Goal: Transaction & Acquisition: Purchase product/service

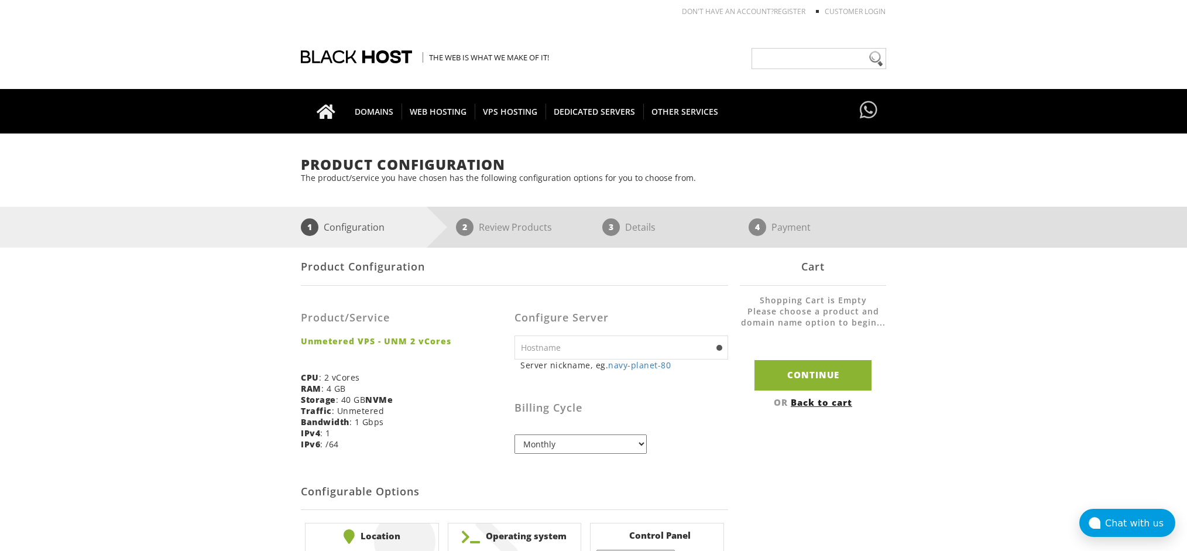
click at [623, 452] on select "Monthly Quarterly (Save: ~5%) Semi-Annually (Save: ~10%) Annually (Save: ~15%) …" at bounding box center [580, 443] width 132 height 19
select select "annually"
click at [514, 434] on select "Monthly Quarterly (Save: ~5%) Semi-Annually (Save: ~10%) Annually (Save: ~15%) …" at bounding box center [580, 443] width 132 height 19
click at [622, 350] on input "text" at bounding box center [621, 347] width 214 height 24
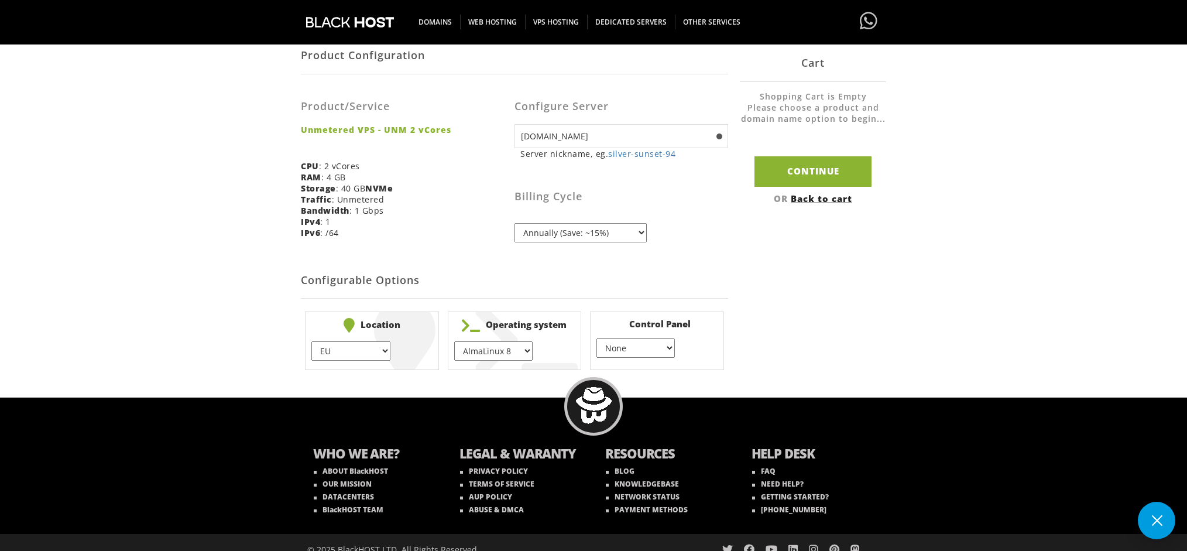
scroll to position [224, 0]
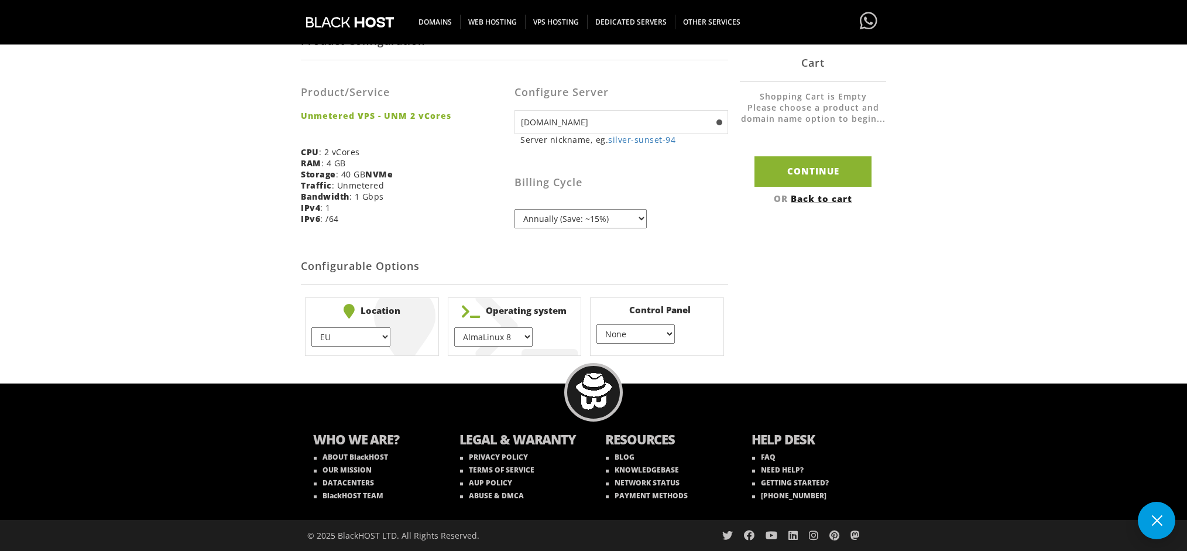
type input "serverone.com"
click at [391, 341] on li "Location EU } USA } London } Amsterdam } Vienna } Chicago } + $" at bounding box center [372, 326] width 134 height 59
click at [376, 335] on select "EU } USA } London } Amsterdam } Vienna } Chicago }" at bounding box center [350, 336] width 78 height 19
select select "1178"
click at [311, 327] on select "EU } USA } London } Amsterdam } Vienna } Chicago }" at bounding box center [350, 336] width 78 height 19
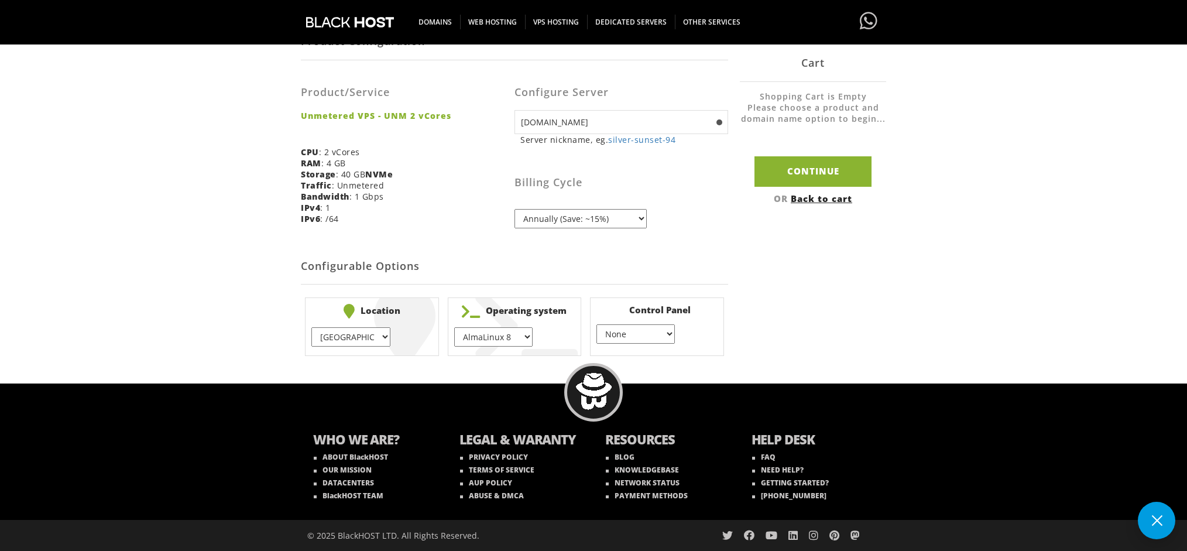
click at [515, 341] on select "AlmaLinux 8 } AlmaLinux 9 } AlmaLinux 10 } Rocky Linux 8 } Rocky Linux 9 } Cent…" at bounding box center [493, 336] width 78 height 19
select select "1224"
click at [454, 327] on select "AlmaLinux 8 } AlmaLinux 9 } AlmaLinux 10 } Rocky Linux 8 } Rocky Linux 9 } Cent…" at bounding box center [493, 336] width 78 height 19
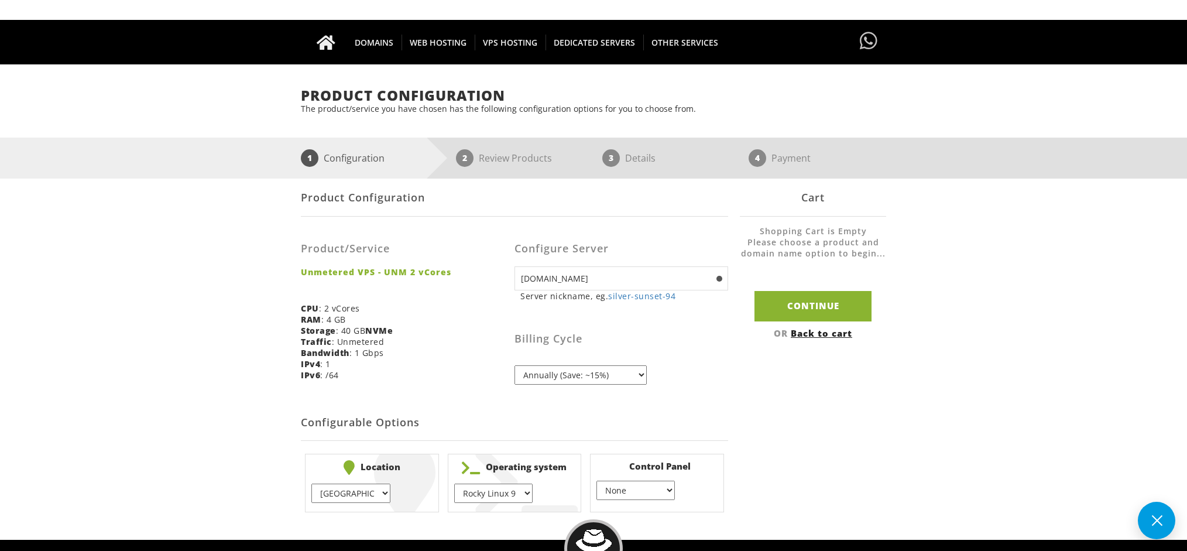
scroll to position [49, 0]
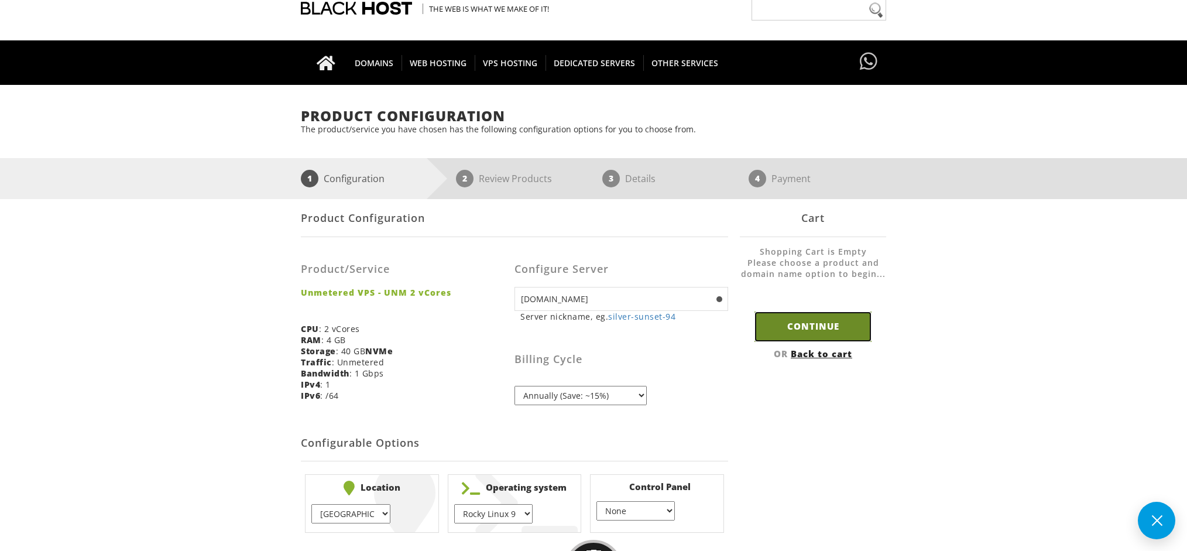
click at [827, 330] on input "Continue" at bounding box center [812, 326] width 117 height 30
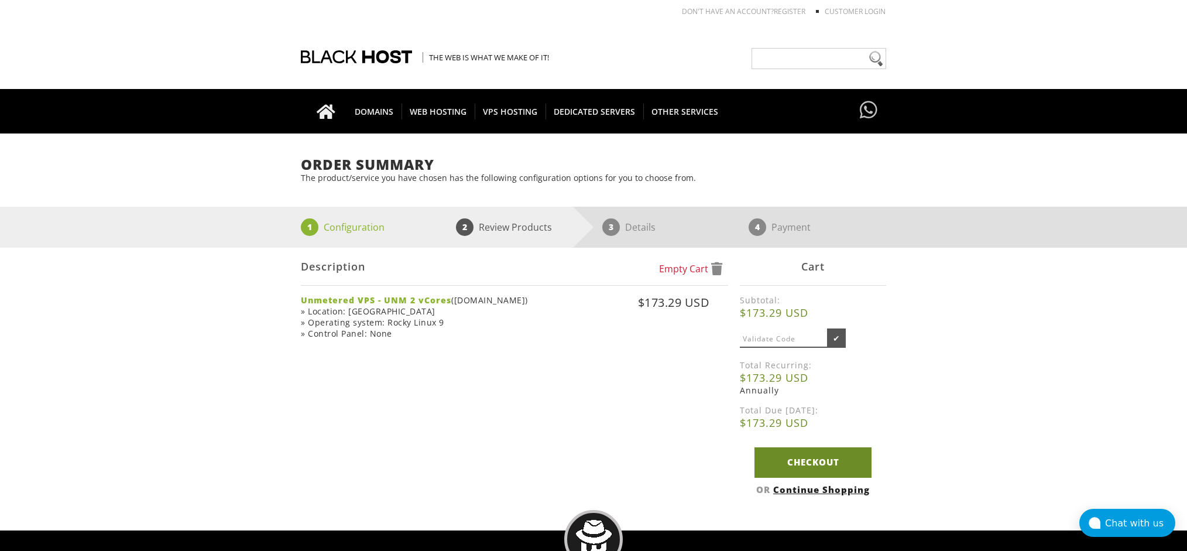
click at [846, 463] on link "Checkout" at bounding box center [812, 462] width 117 height 30
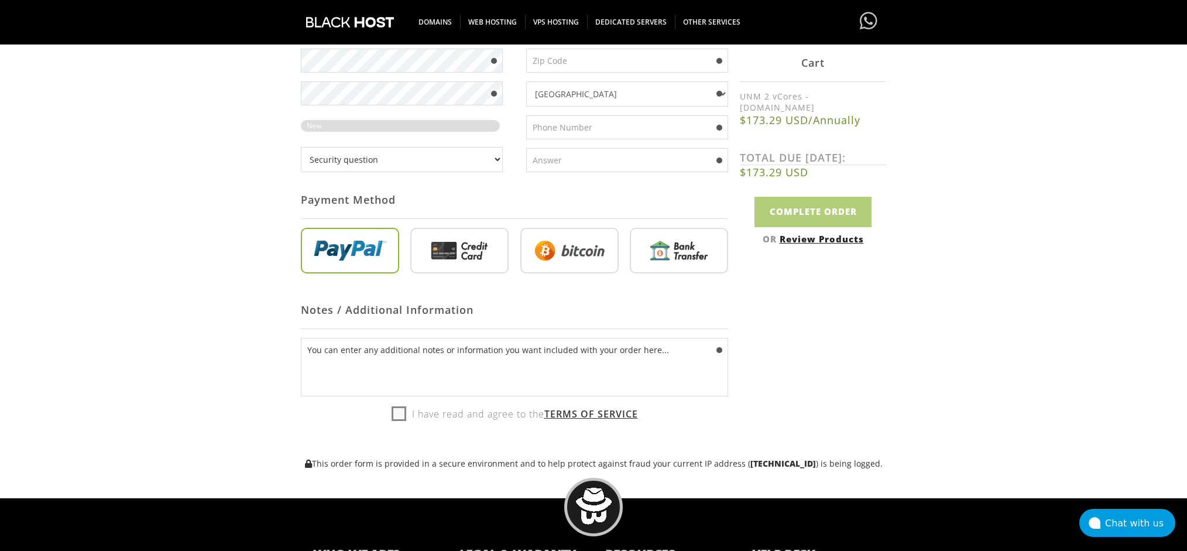
scroll to position [491, 0]
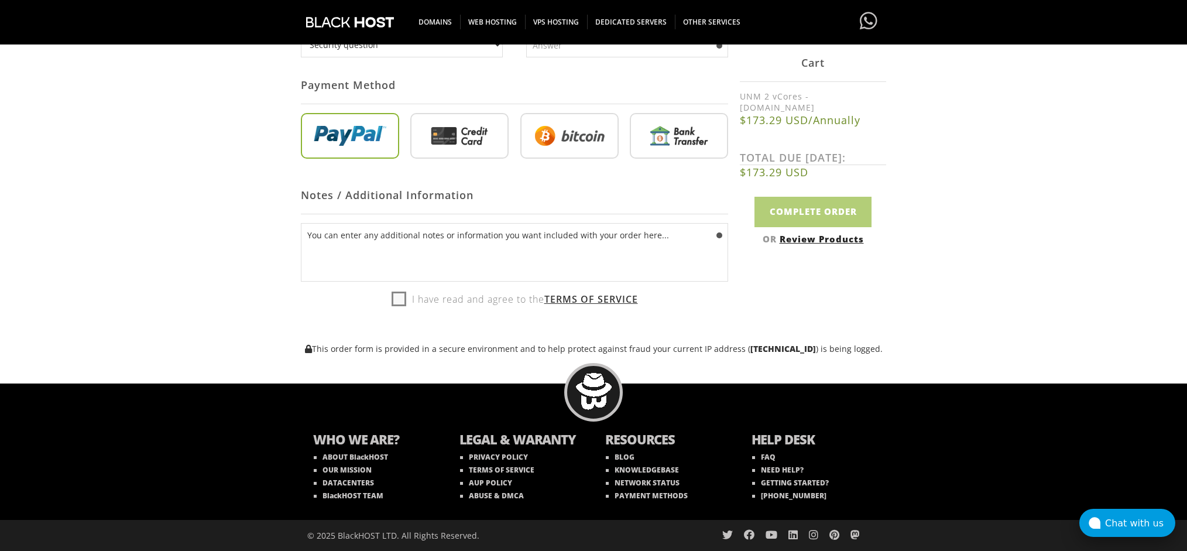
click at [1139, 508] on button "Chat with us" at bounding box center [1127, 522] width 96 height 28
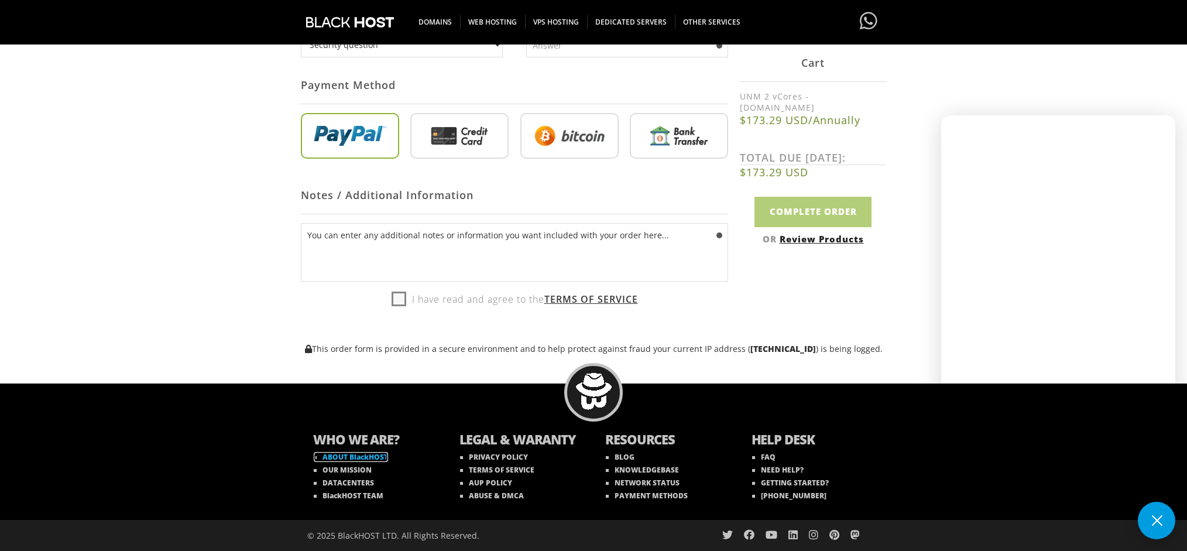
click at [376, 454] on link "ABOUT BlackHOST" at bounding box center [351, 457] width 74 height 10
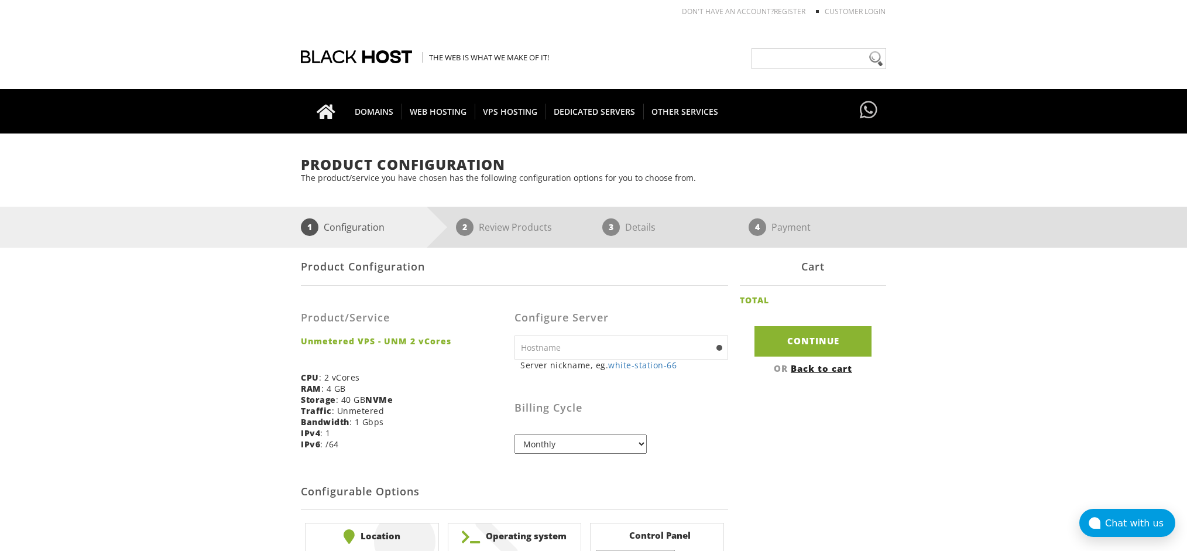
click at [538, 341] on input "text" at bounding box center [621, 347] width 214 height 24
type input "servertwo.com"
click at [626, 453] on div "Configure Server servertwo.com Server nickname, eg. white-station-66 ns1 eg. ns…" at bounding box center [621, 378] width 214 height 168
click at [627, 451] on select "Monthly Quarterly (Save: ~5%) Semi-Annually (Save: ~10%) Annually (Save: ~15%) …" at bounding box center [580, 443] width 132 height 19
select select "annually"
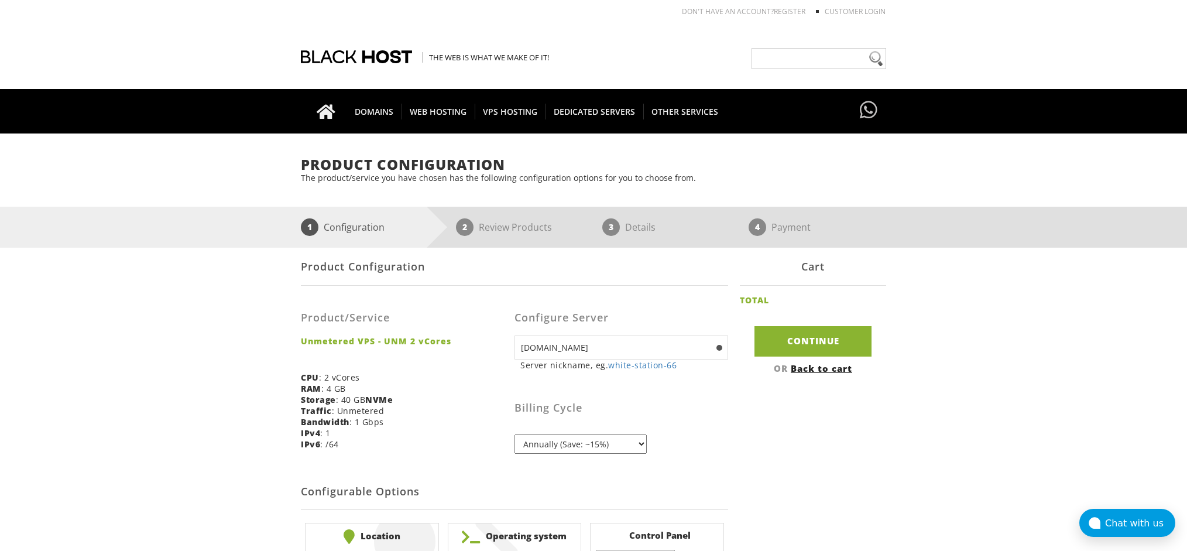
click at [514, 434] on select "Monthly Quarterly (Save: ~5%) Semi-Annually (Save: ~10%) Annually (Save: ~15%) …" at bounding box center [580, 443] width 132 height 19
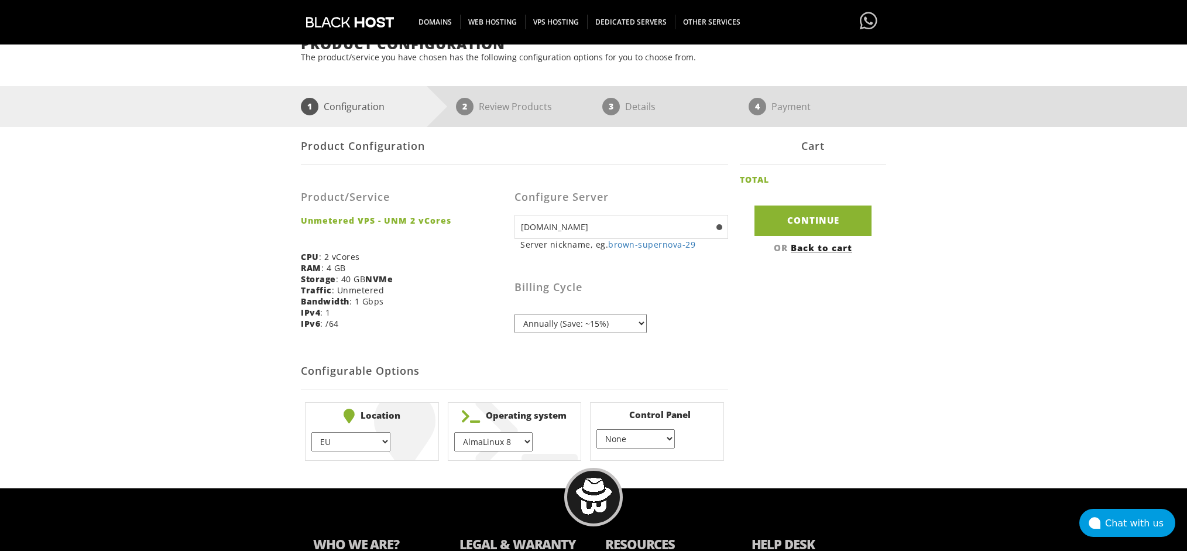
scroll to position [176, 0]
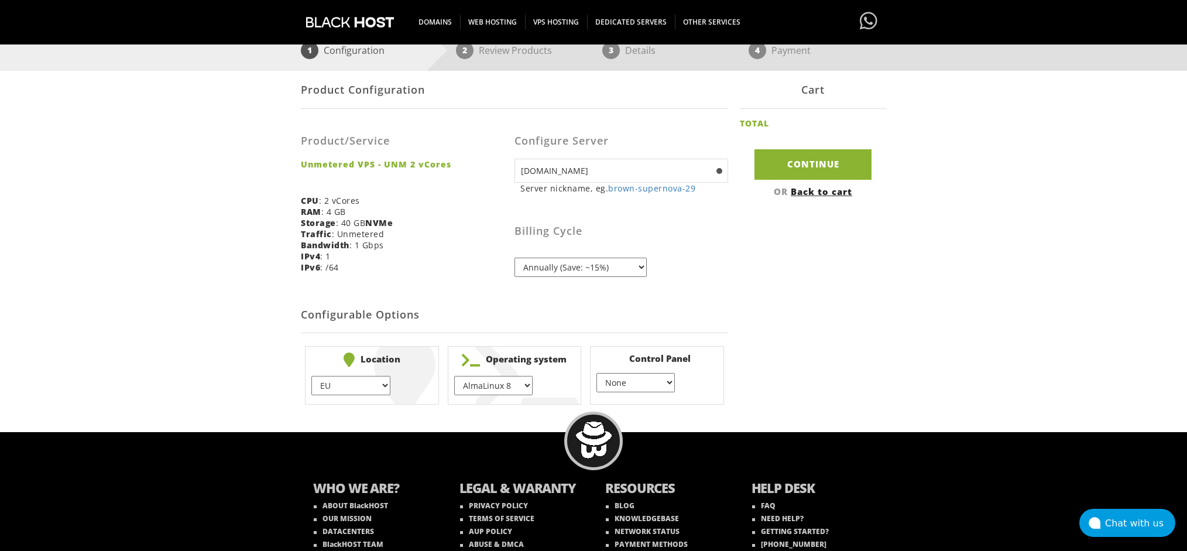
click at [500, 384] on select "AlmaLinux 8 } AlmaLinux 9 } AlmaLinux 10 } Rocky Linux 8 } Rocky Linux 9 } Cent…" at bounding box center [493, 385] width 78 height 19
select select "1224"
click at [454, 376] on select "AlmaLinux 8 } AlmaLinux 9 } AlmaLinux 10 } Rocky Linux 8 } Rocky Linux 9 } Cent…" at bounding box center [493, 385] width 78 height 19
click at [353, 393] on select "EU } [GEOGRAPHIC_DATA] } [GEOGRAPHIC_DATA] } [GEOGRAPHIC_DATA] } [GEOGRAPHIC_DA…" at bounding box center [350, 385] width 78 height 19
select select "1179"
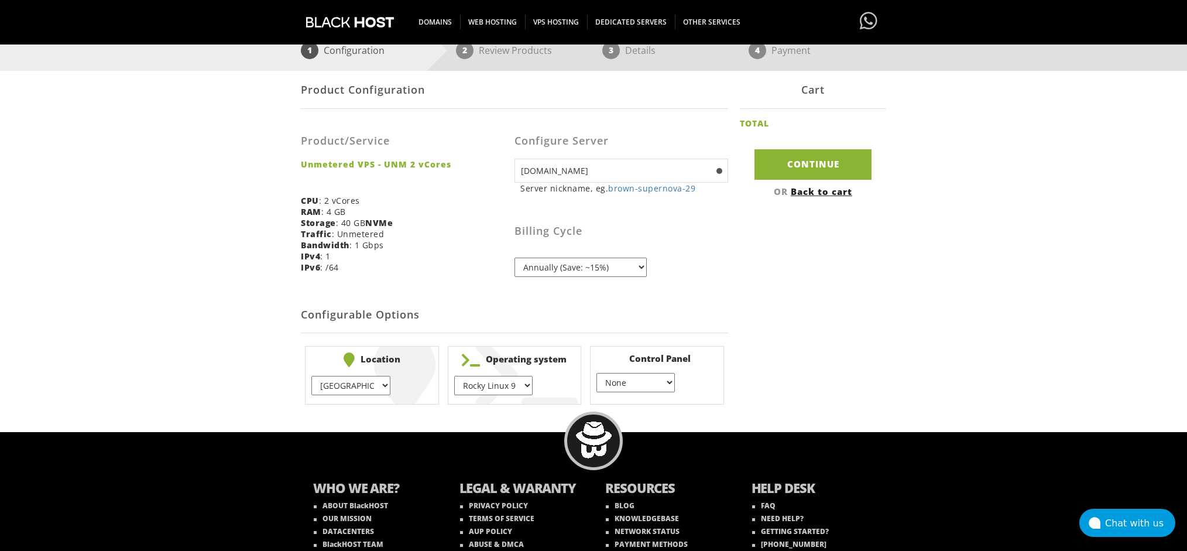
click at [311, 376] on select "EU } [GEOGRAPHIC_DATA] } [GEOGRAPHIC_DATA] } [GEOGRAPHIC_DATA] } [GEOGRAPHIC_DA…" at bounding box center [350, 385] width 78 height 19
click at [649, 386] on select "None } Virtualmin } Cpanel } DirectAdmin }" at bounding box center [635, 382] width 78 height 19
click at [819, 159] on input "Continue" at bounding box center [812, 164] width 117 height 30
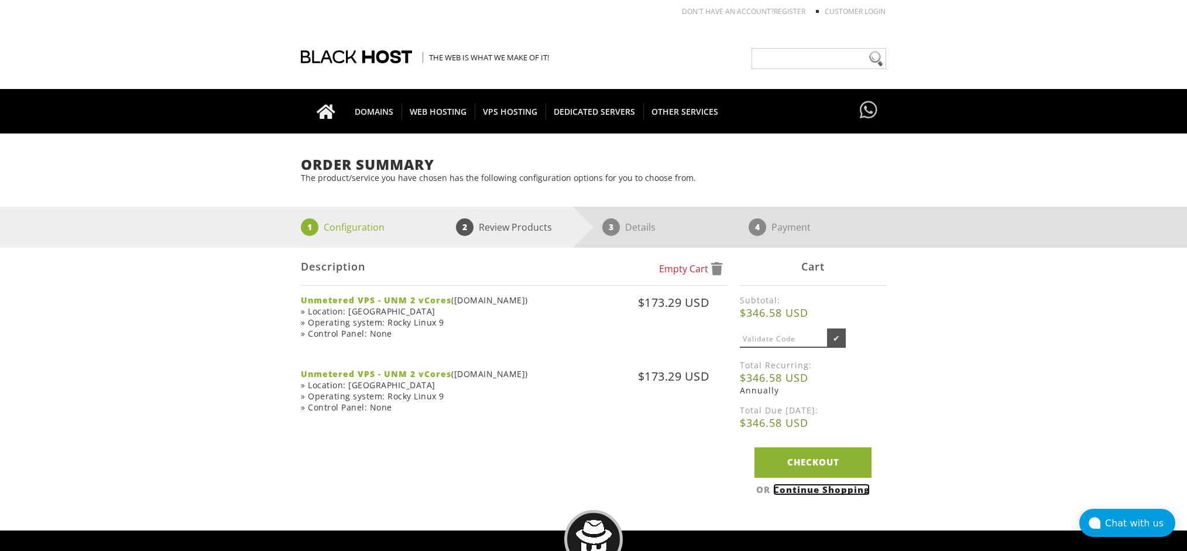
click at [815, 489] on link "Continue Shopping" at bounding box center [821, 489] width 97 height 12
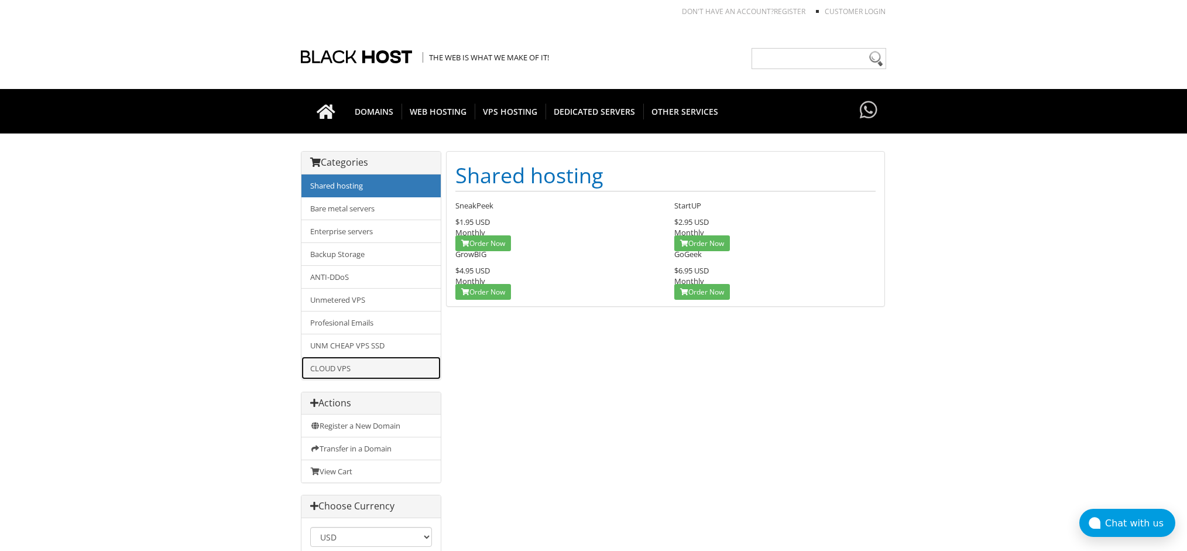
click at [343, 364] on link "CLOUD VPS" at bounding box center [370, 367] width 139 height 23
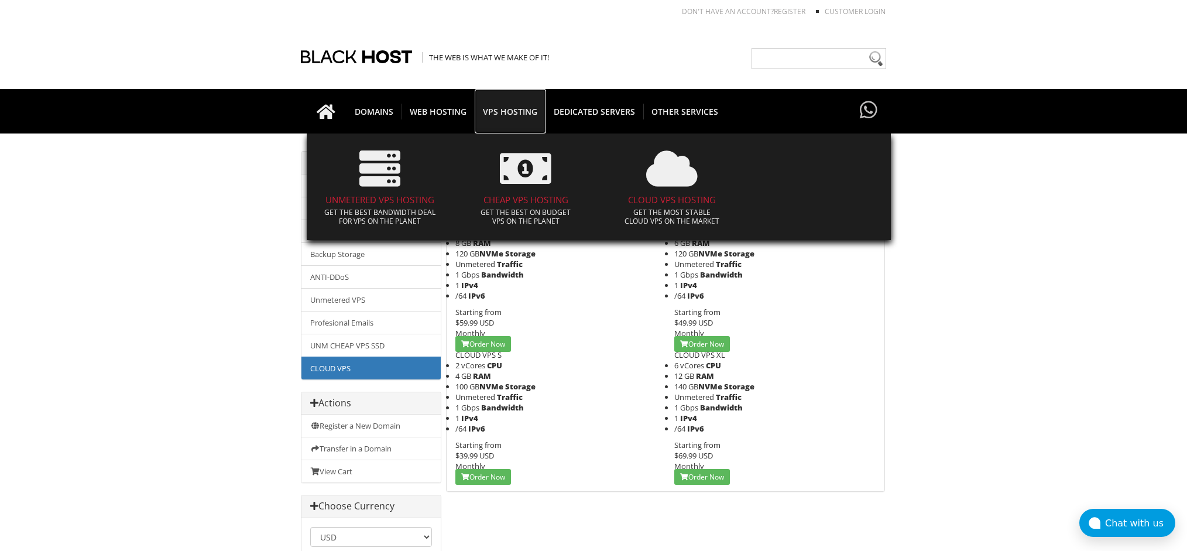
click at [518, 106] on span "VPS HOSTING" at bounding box center [510, 112] width 71 height 16
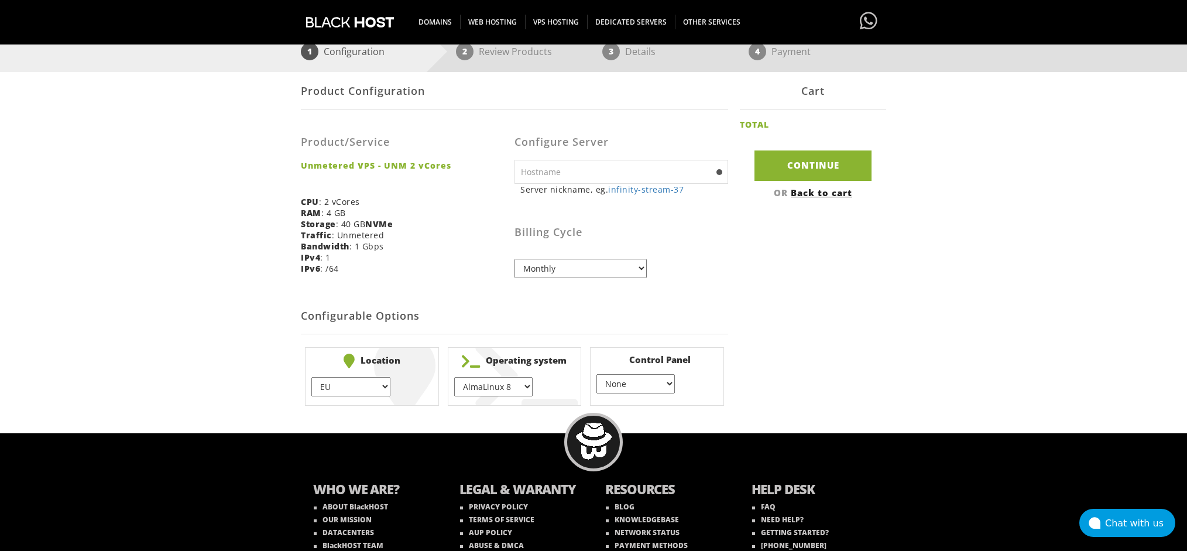
scroll to position [176, 0]
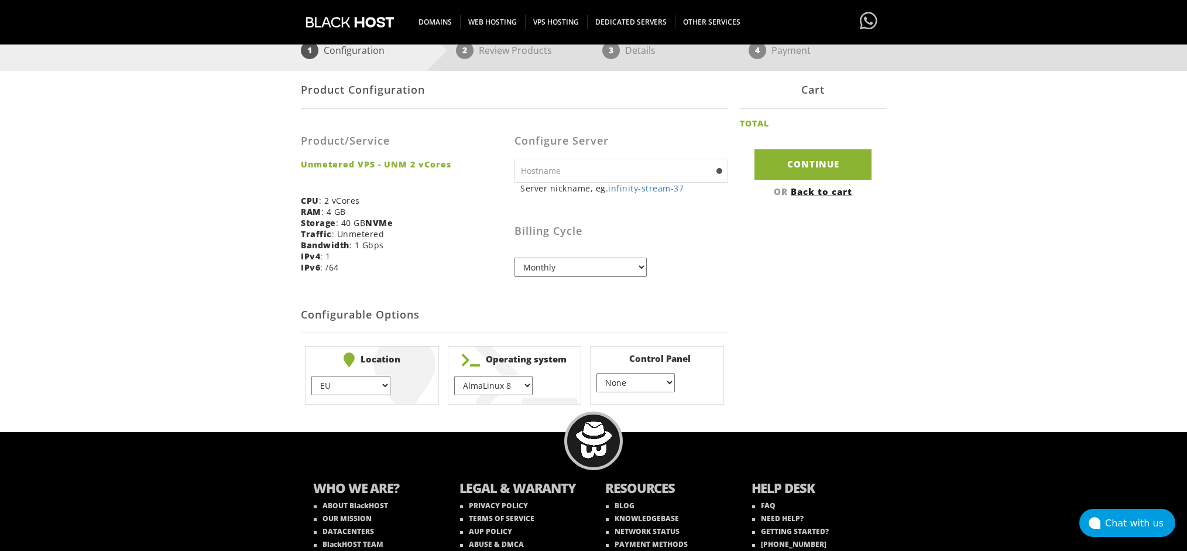
click at [636, 180] on input "text" at bounding box center [621, 171] width 214 height 24
type input "[DOMAIN_NAME]"
click at [568, 270] on select "Monthly Quarterly (Save: ~5%) Semi-Annually (Save: ~10%) Annually (Save: ~15%) …" at bounding box center [580, 266] width 132 height 19
select select "annually"
click at [514, 257] on select "Monthly Quarterly (Save: ~5%) Semi-Annually (Save: ~10%) Annually (Save: ~15%) …" at bounding box center [580, 266] width 132 height 19
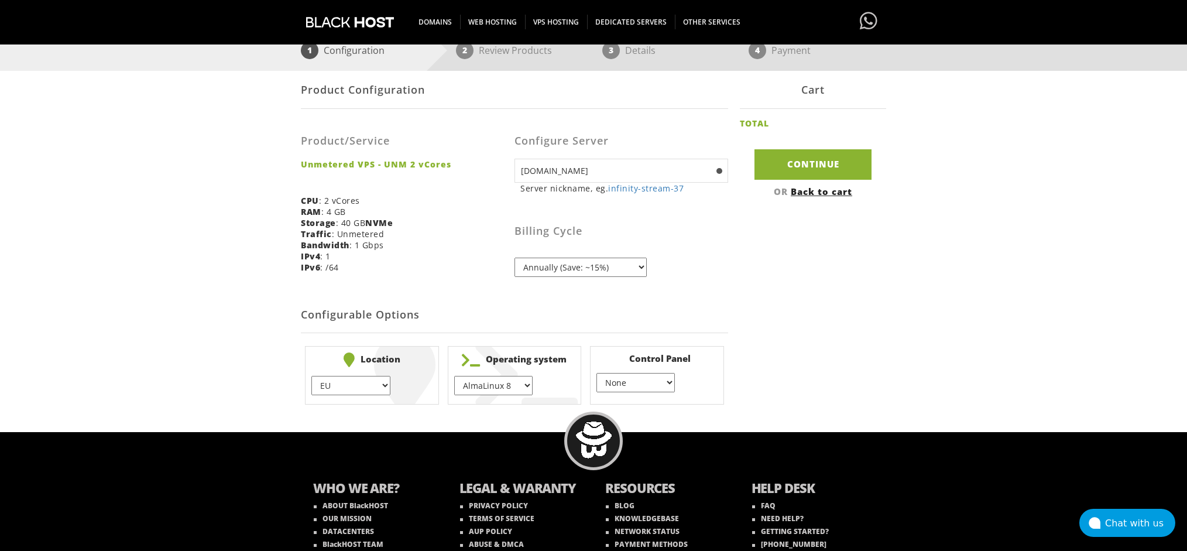
click at [489, 390] on select "AlmaLinux 8 } AlmaLinux 9 } AlmaLinux 10 } Rocky Linux 8 } Rocky Linux 9 } Cent…" at bounding box center [493, 385] width 78 height 19
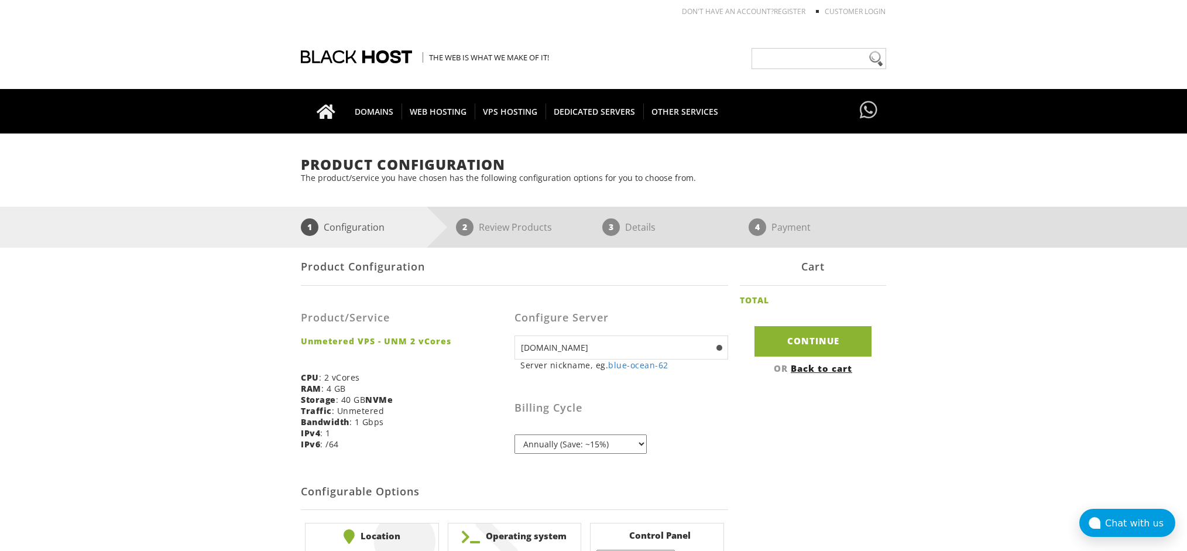
click at [565, 450] on select "Monthly Quarterly (Save: ~5%) Semi-Annually (Save: ~10%) Annually (Save: ~15%) …" at bounding box center [580, 443] width 132 height 19
click at [514, 434] on select "Monthly Quarterly (Save: ~5%) Semi-Annually (Save: ~10%) Annually (Save: ~15%) …" at bounding box center [580, 443] width 132 height 19
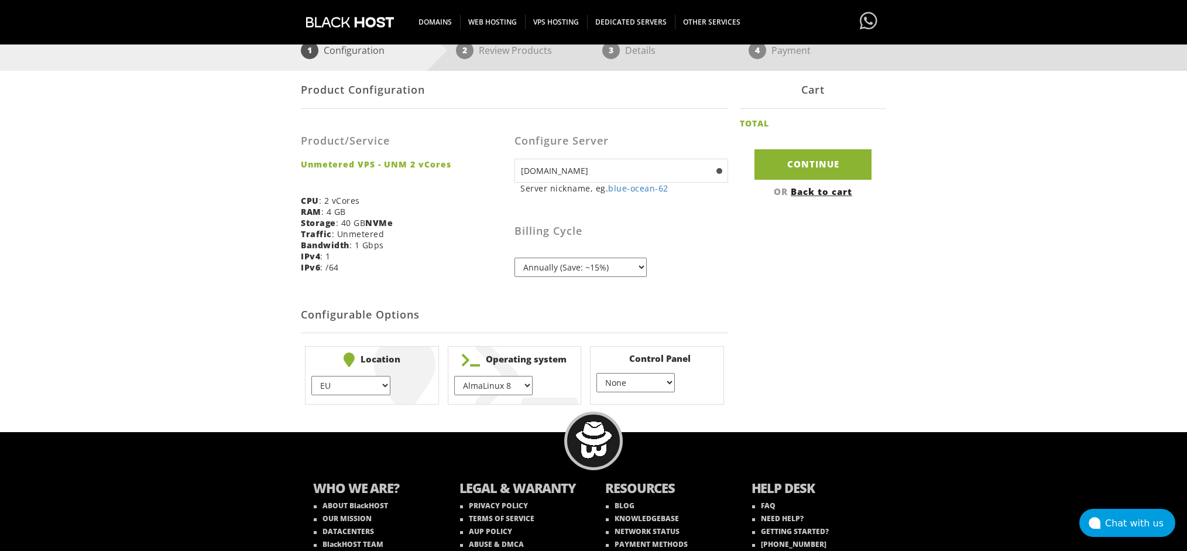
scroll to position [224, 0]
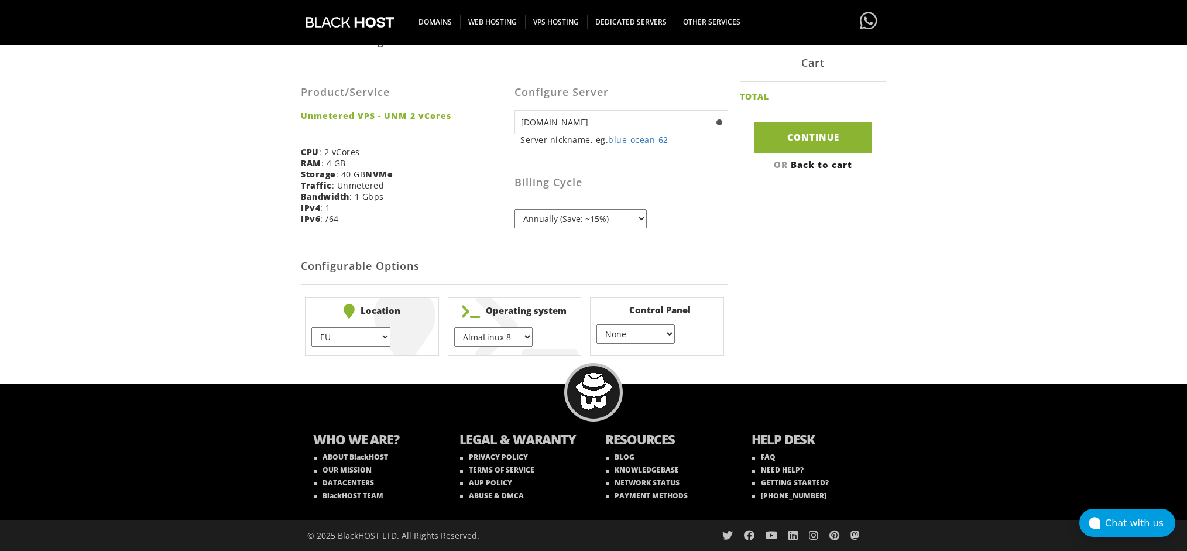
click at [346, 332] on select "EU } [GEOGRAPHIC_DATA] } [GEOGRAPHIC_DATA] } [GEOGRAPHIC_DATA] } [GEOGRAPHIC_DA…" at bounding box center [350, 336] width 78 height 19
select select "1181"
click at [311, 327] on select "EU } [GEOGRAPHIC_DATA] } [GEOGRAPHIC_DATA] } [GEOGRAPHIC_DATA] } [GEOGRAPHIC_DA…" at bounding box center [350, 336] width 78 height 19
click at [506, 335] on select "AlmaLinux 8 } AlmaLinux 9 } AlmaLinux 10 } Rocky Linux 8 } Rocky Linux 9 } Cent…" at bounding box center [493, 336] width 78 height 19
select select "1224"
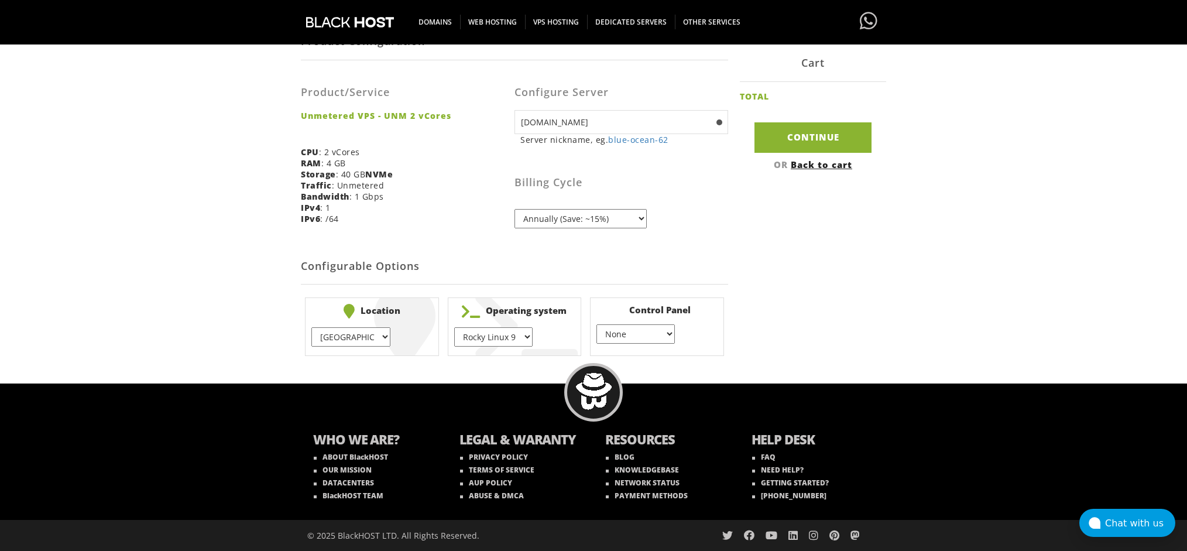
click at [454, 327] on select "AlmaLinux 8 } AlmaLinux 9 } AlmaLinux 10 } Rocky Linux 8 } Rocky Linux 9 } Cent…" at bounding box center [493, 336] width 78 height 19
click at [804, 128] on input "Continue" at bounding box center [812, 137] width 117 height 30
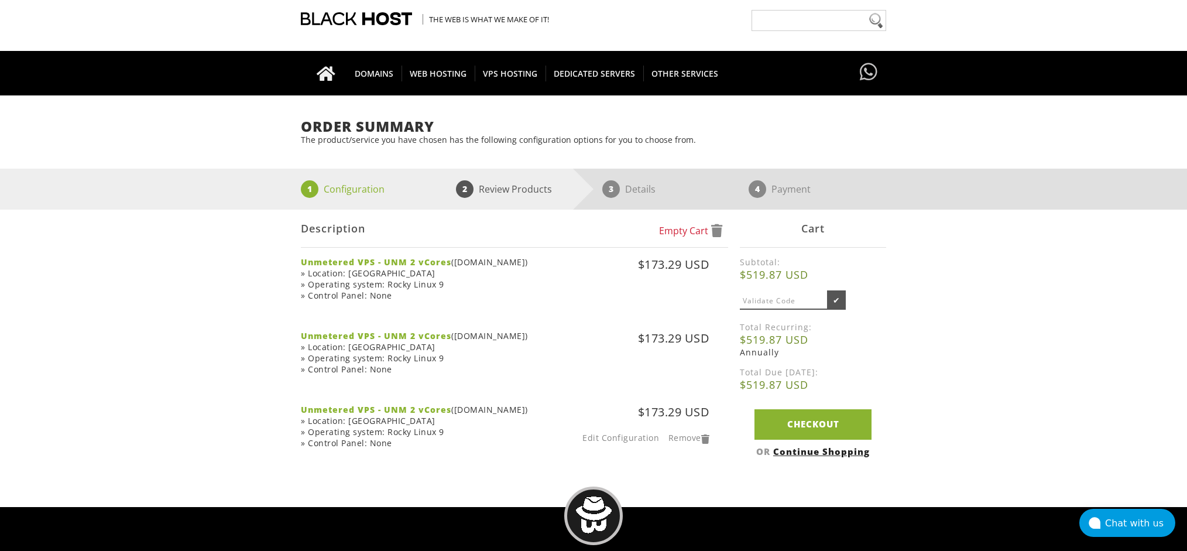
scroll to position [59, 0]
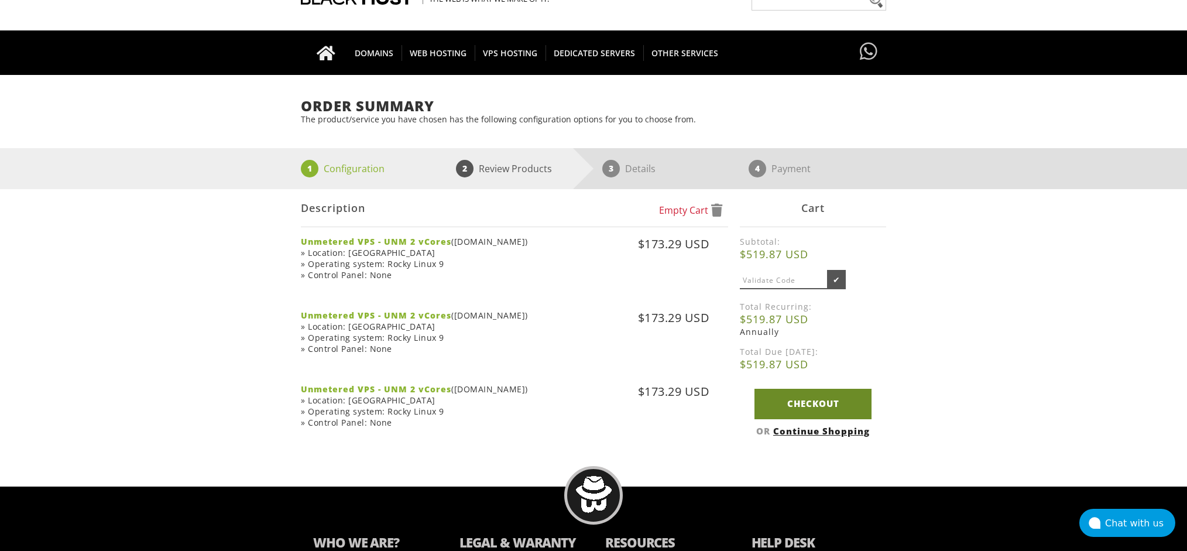
click at [850, 398] on link "Checkout" at bounding box center [812, 404] width 117 height 30
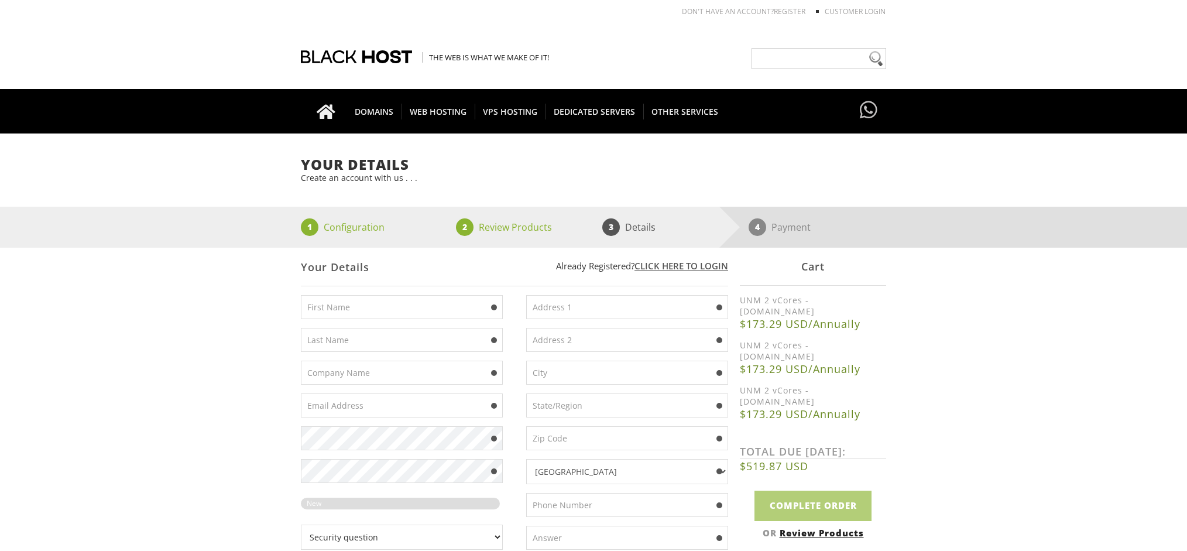
click at [342, 295] on input "text" at bounding box center [402, 307] width 202 height 24
type input "Max"
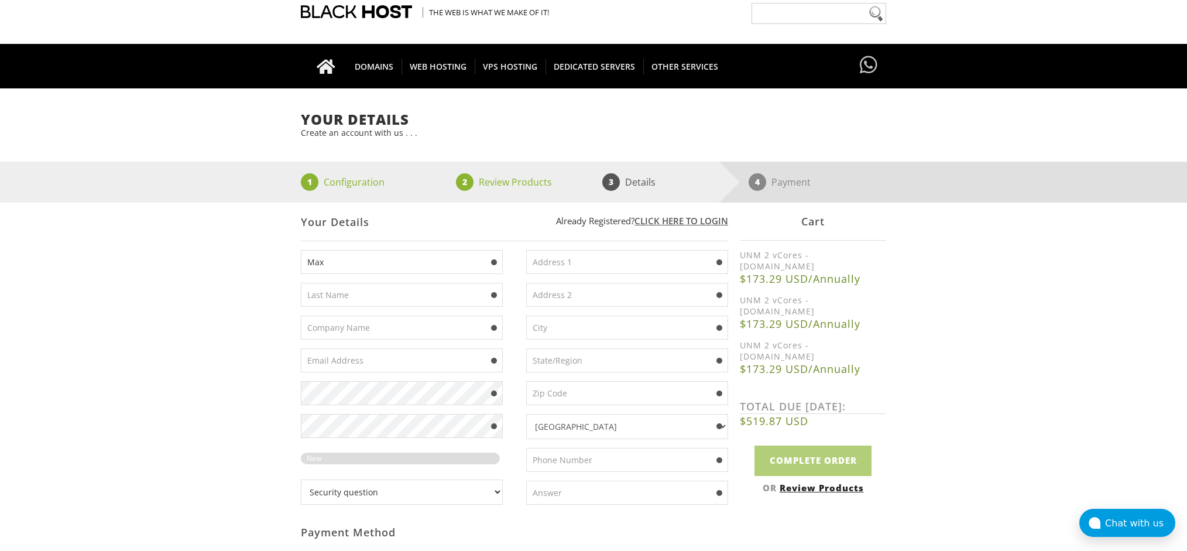
scroll to position [59, 0]
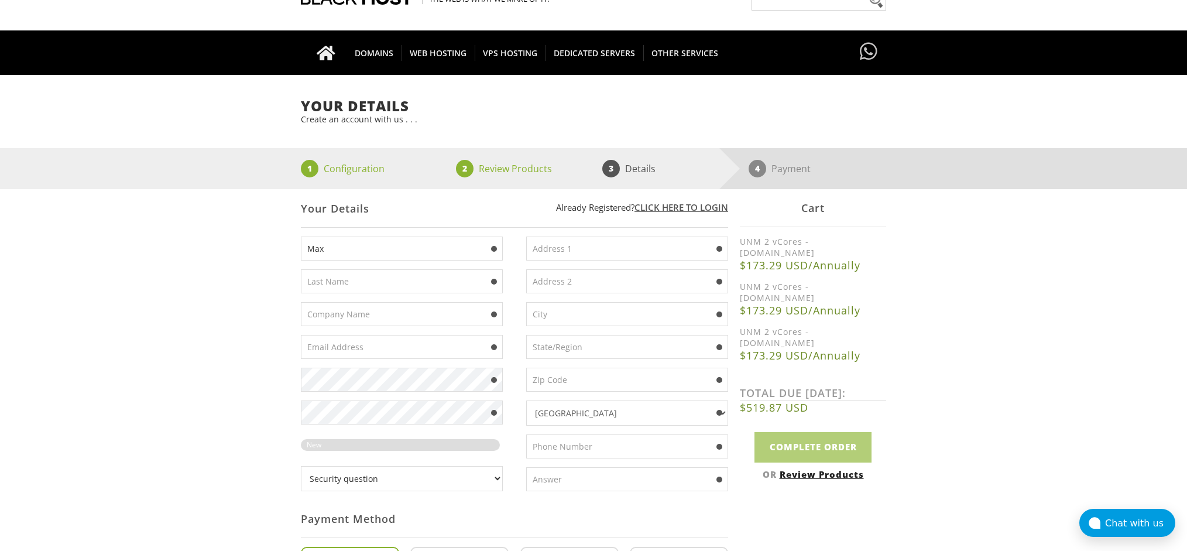
click at [360, 289] on input "text" at bounding box center [402, 281] width 202 height 24
type input "[PERSON_NAME]"
click at [393, 346] on input "text" at bounding box center [402, 347] width 202 height 24
type input "[EMAIL_ADDRESS][PERSON_NAME][DOMAIN_NAME]"
click at [628, 249] on input "text" at bounding box center [627, 248] width 202 height 24
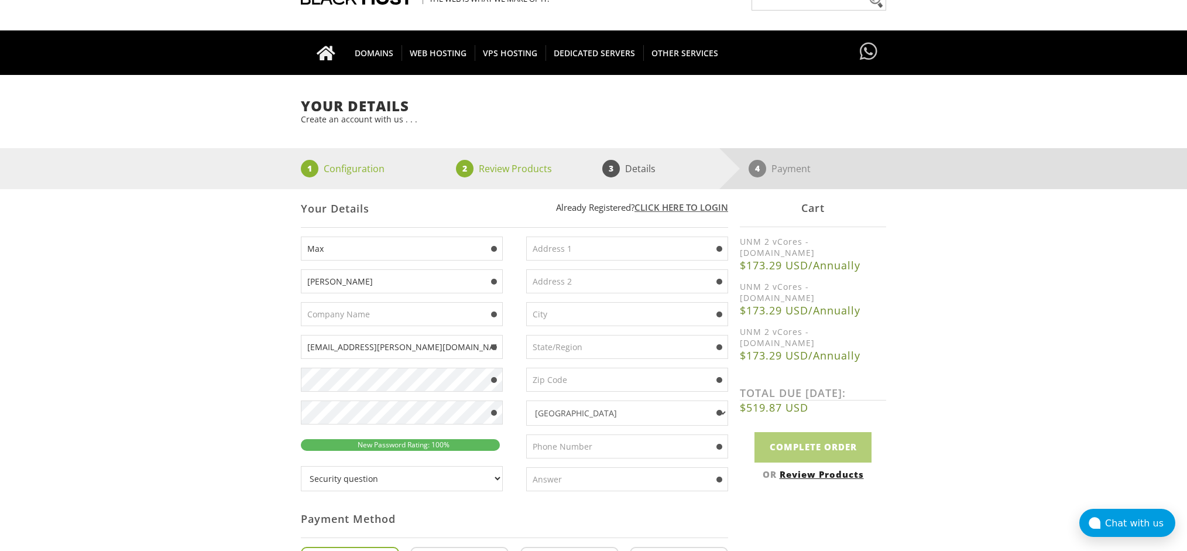
type input "[STREET_ADDRESS]"
click at [592, 308] on input "text" at bounding box center [627, 314] width 202 height 24
type input "[GEOGRAPHIC_DATA]"
click at [600, 349] on input "text" at bounding box center [627, 347] width 202 height 24
type input "[GEOGRAPHIC_DATA]"
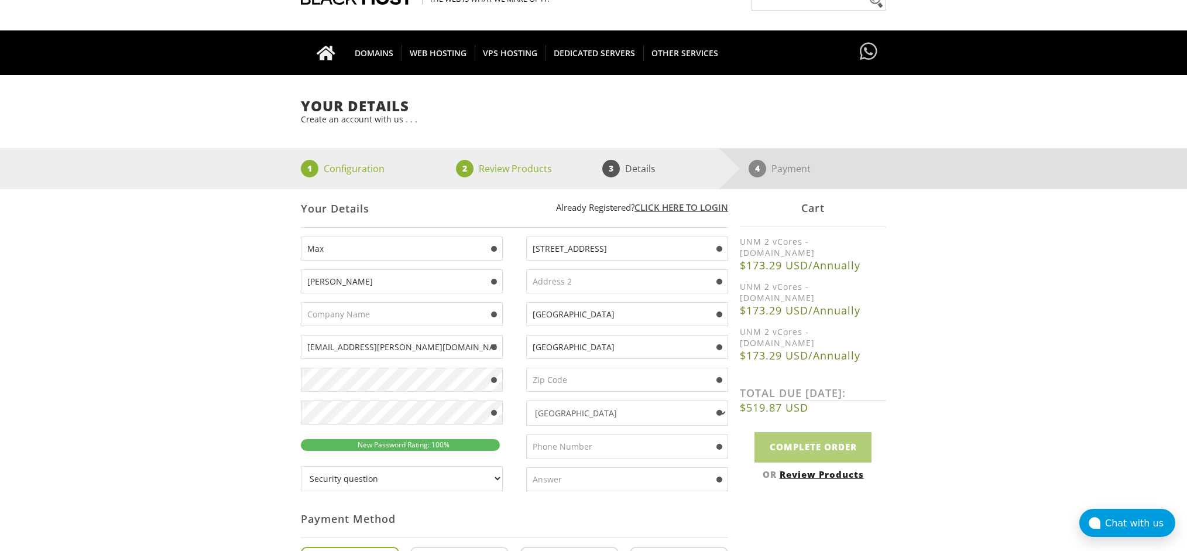
click at [593, 383] on input "text" at bounding box center [627, 379] width 202 height 24
type input "SE7 7PH"
click at [590, 414] on select "Afghanistan Aland Islands Albania Algeria American Samoa Andorra Angola Anguill…" at bounding box center [627, 412] width 202 height 25
select select "GB"
click at [526, 400] on select "Afghanistan Aland Islands Albania Algeria American Samoa Andorra Angola Anguill…" at bounding box center [627, 412] width 202 height 25
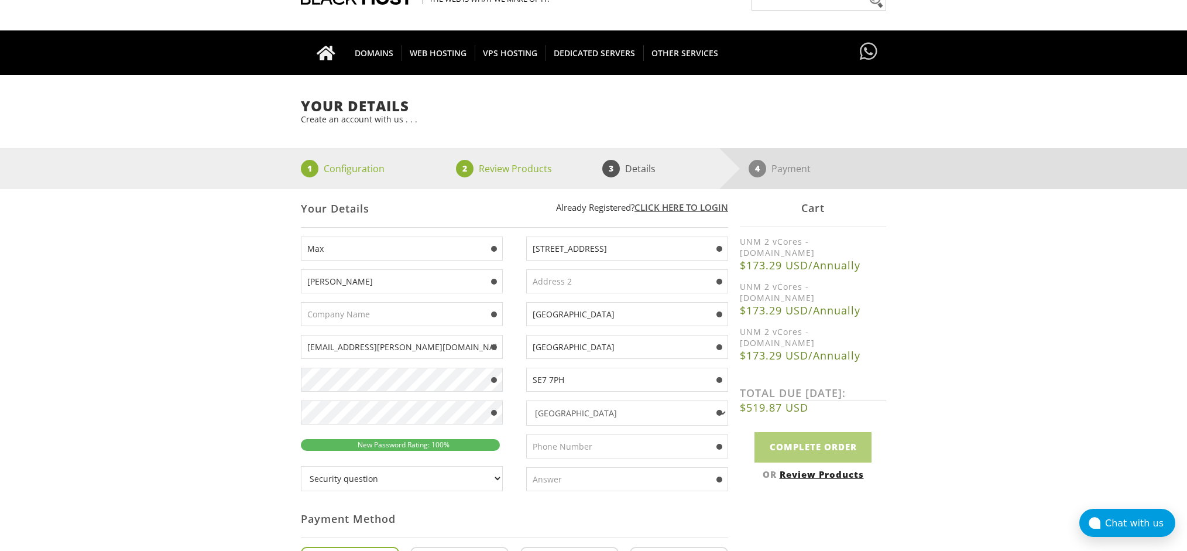
click at [609, 442] on input "text" at bounding box center [627, 446] width 202 height 24
type input "[PHONE_NUMBER]"
click at [479, 480] on select "Security question What's your favorite color? What is the first name of the per…" at bounding box center [402, 478] width 202 height 25
select select "5"
click at [301, 466] on select "Security question What's your favorite color? What is the first name of the per…" at bounding box center [402, 478] width 202 height 25
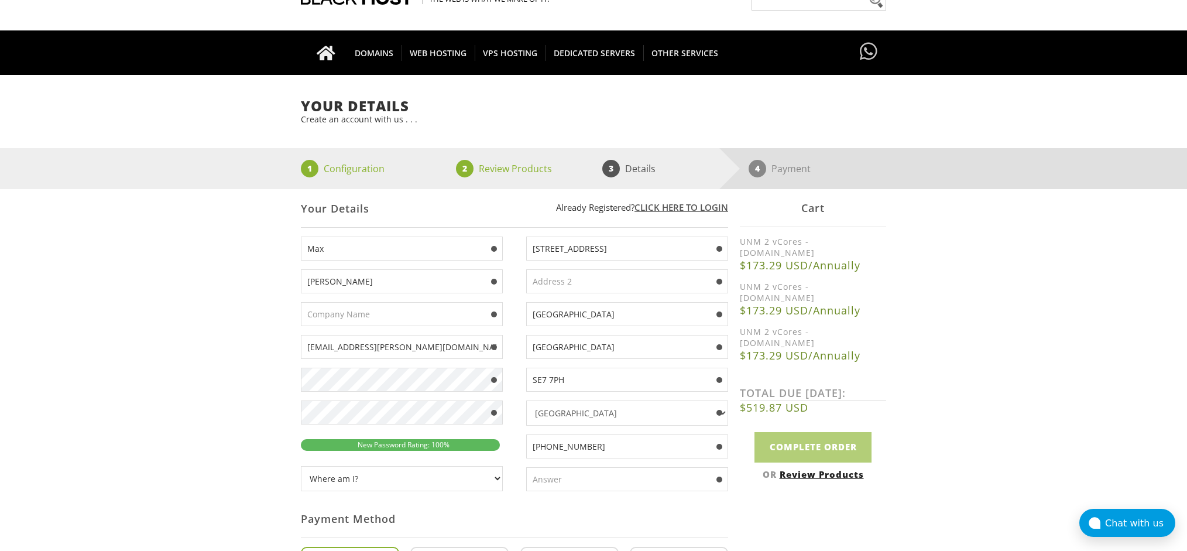
click at [593, 484] on input "text" at bounding box center [627, 479] width 202 height 24
click at [589, 489] on input "here" at bounding box center [627, 479] width 202 height 24
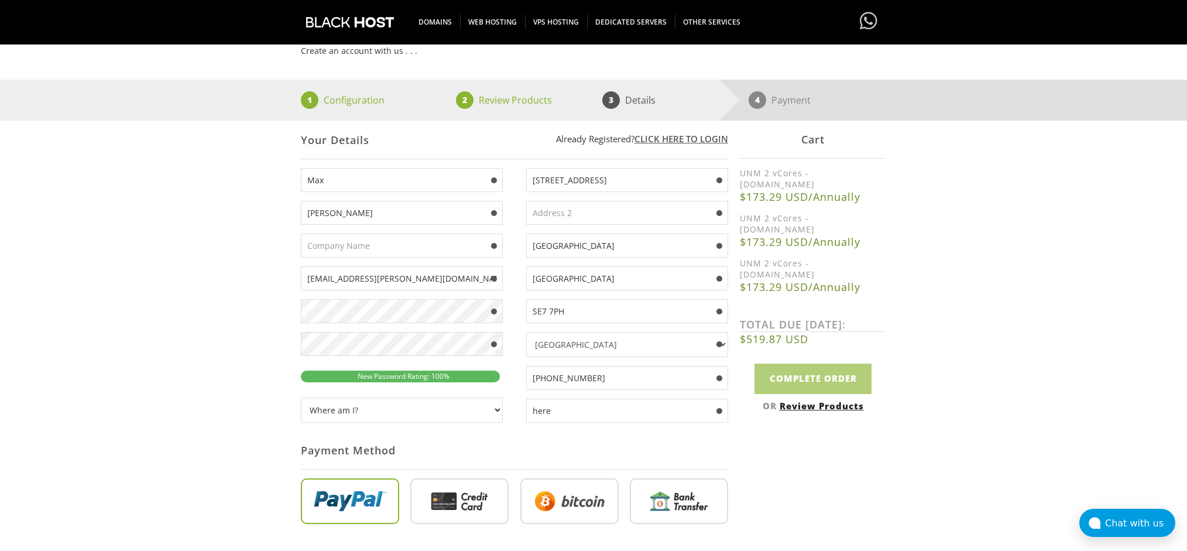
scroll to position [234, 0]
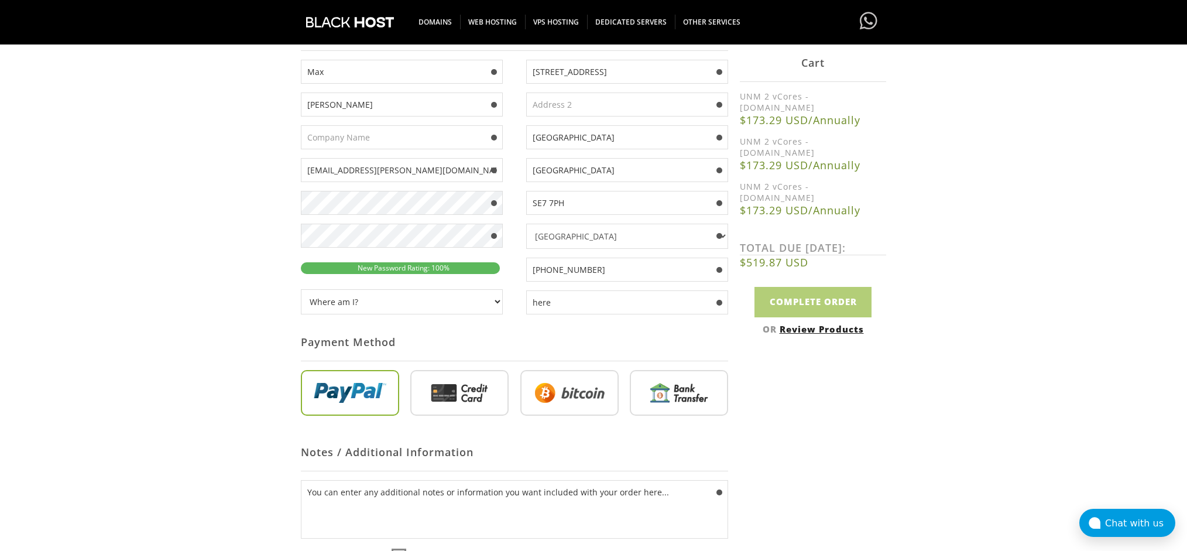
type input "here"
click at [644, 413] on input "radio" at bounding box center [679, 395] width 98 height 46
radio input "true"
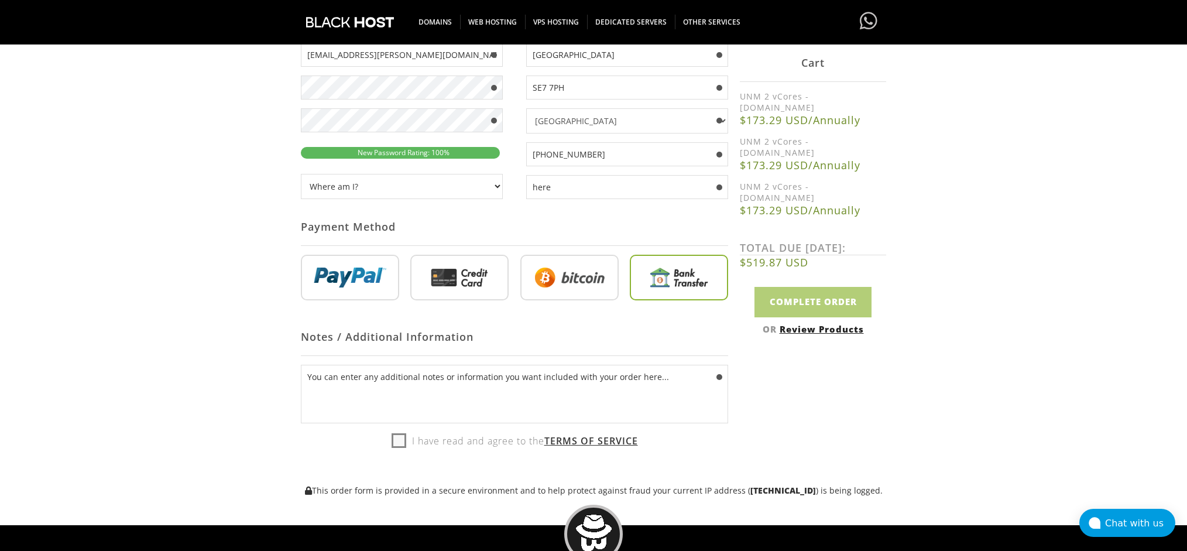
scroll to position [351, 0]
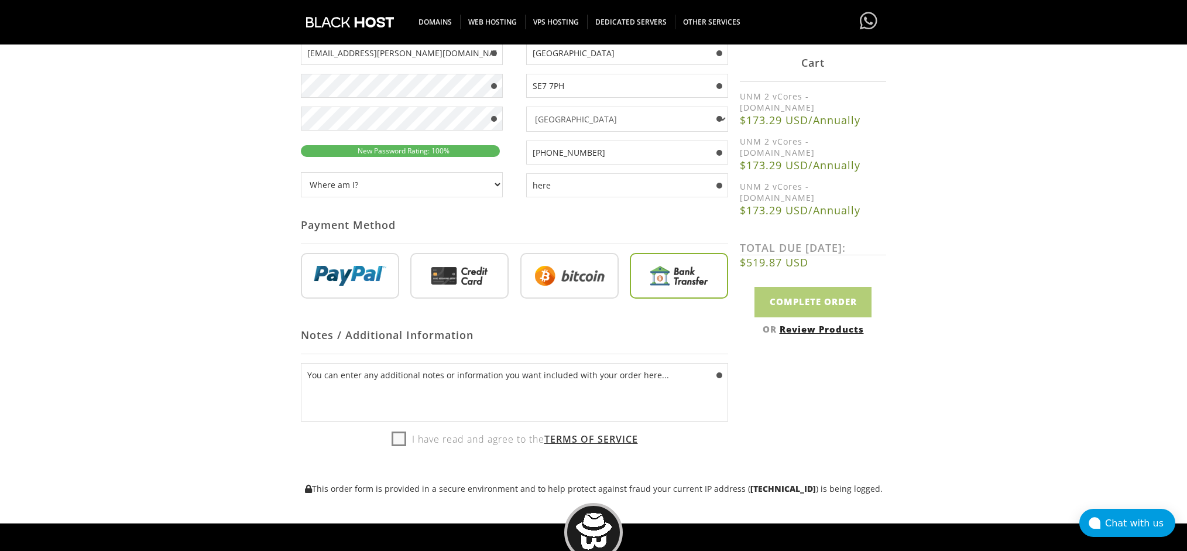
click at [422, 439] on label "I have read and agree to the Terms of Service" at bounding box center [514, 439] width 246 height 18
checkbox input "true"
click at [816, 287] on input "Complete Order" at bounding box center [812, 302] width 117 height 30
type input "Please Wait..."
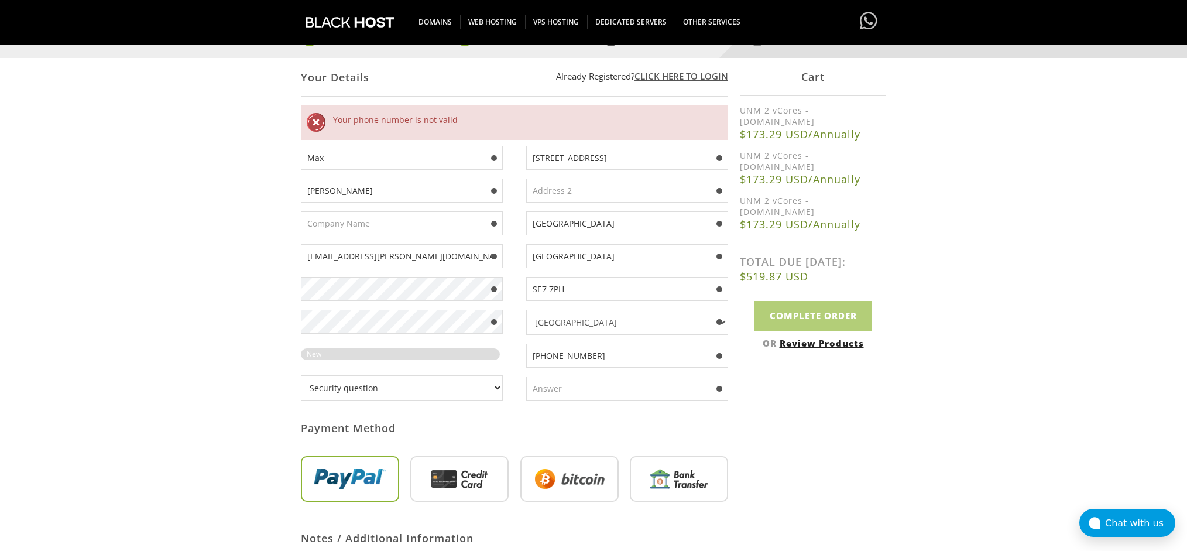
scroll to position [234, 0]
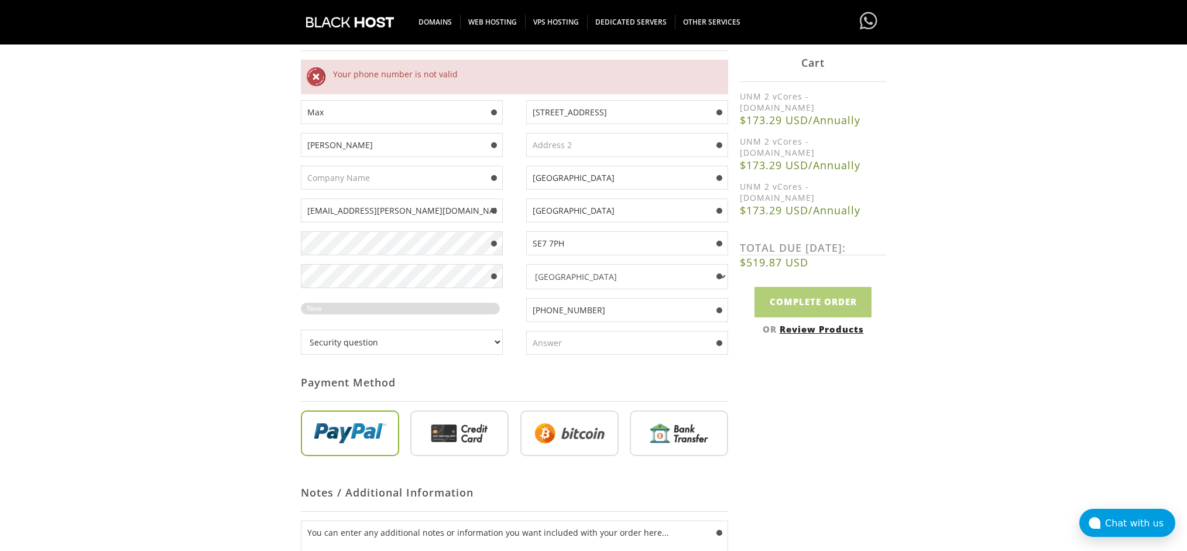
click at [536, 309] on input "[PHONE_NUMBER]" at bounding box center [627, 310] width 202 height 24
type input "442081571303"
click at [665, 441] on input "radio" at bounding box center [679, 436] width 98 height 46
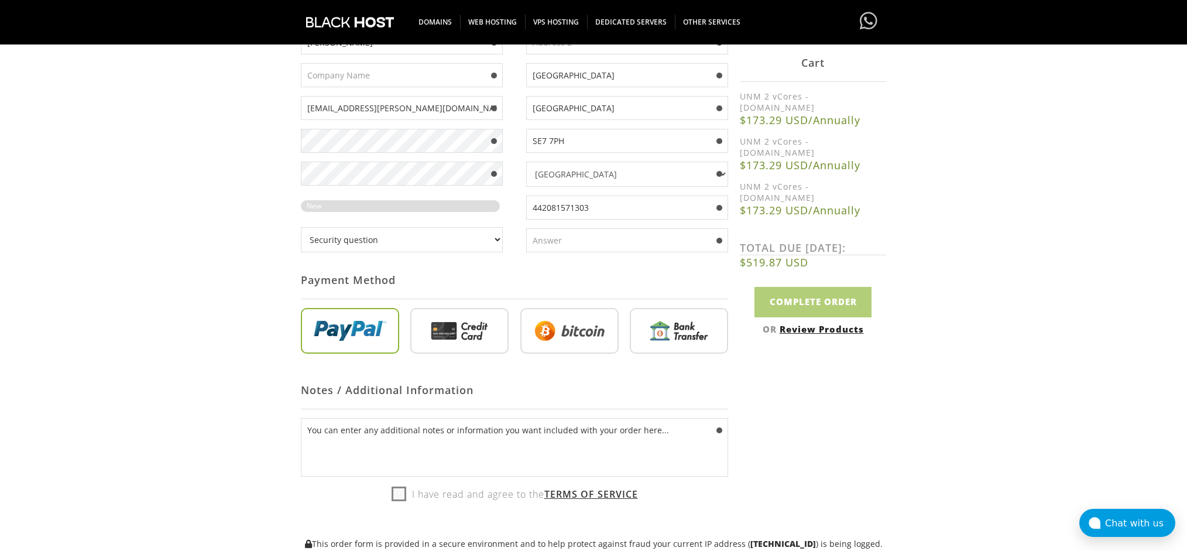
scroll to position [351, 0]
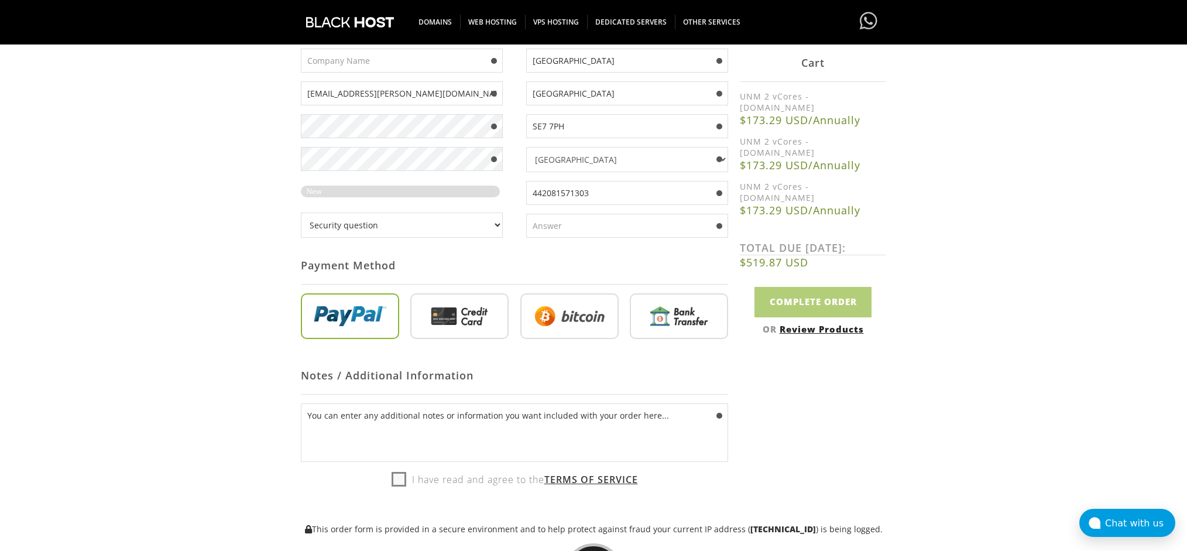
click at [602, 230] on input "text" at bounding box center [627, 226] width 202 height 24
type input "here"
click at [397, 481] on label "I have read and agree to the Terms of Service" at bounding box center [514, 479] width 246 height 18
checkbox input "true"
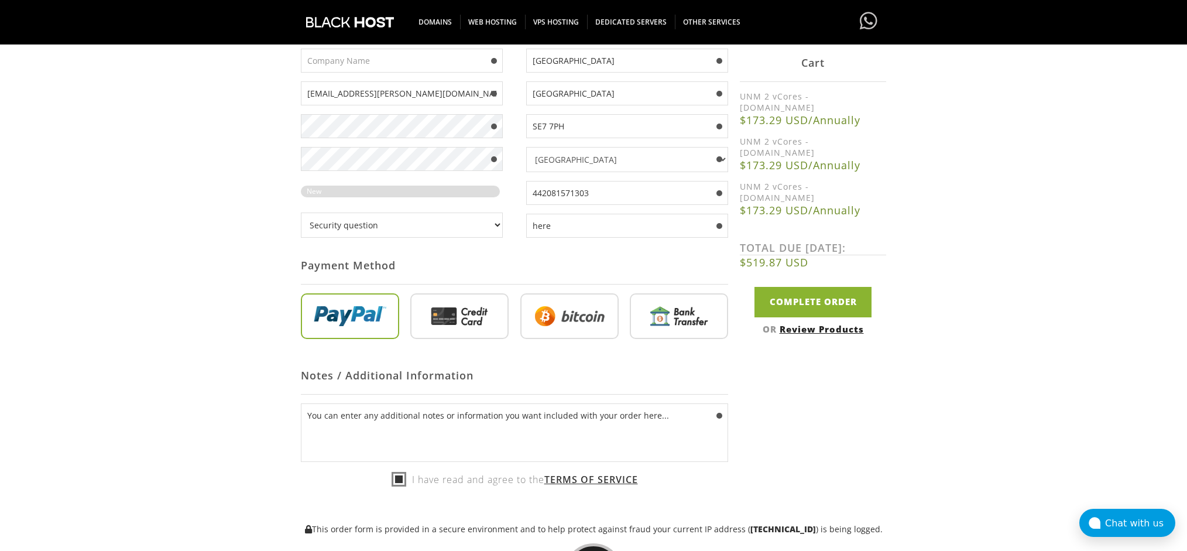
click at [667, 324] on input "radio" at bounding box center [679, 318] width 98 height 46
click at [671, 323] on input "radio" at bounding box center [679, 318] width 98 height 46
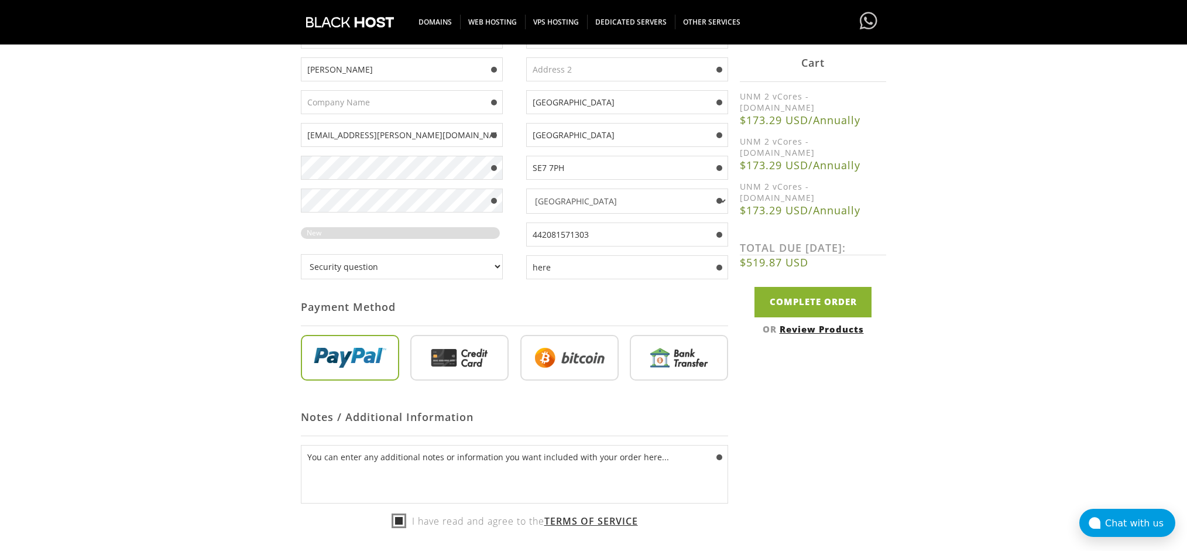
scroll to position [293, 0]
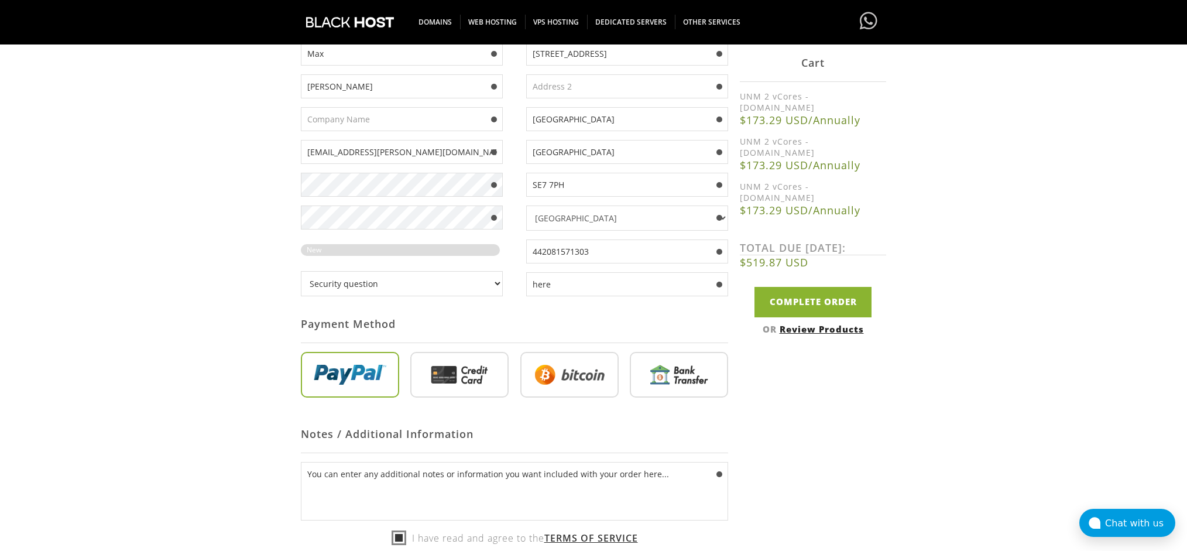
click at [551, 374] on input "radio" at bounding box center [569, 377] width 98 height 46
radio input "true"
click at [699, 371] on input "radio" at bounding box center [679, 377] width 98 height 46
radio input "true"
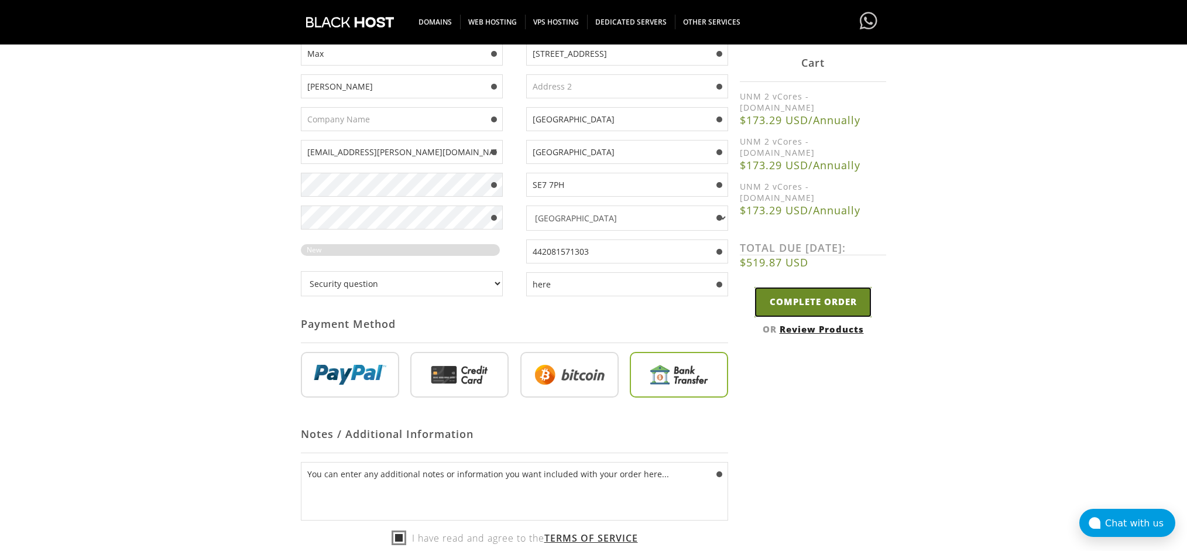
click at [809, 287] on input "Complete Order" at bounding box center [812, 302] width 117 height 30
type input "Please Wait..."
